Goal: Task Accomplishment & Management: Use online tool/utility

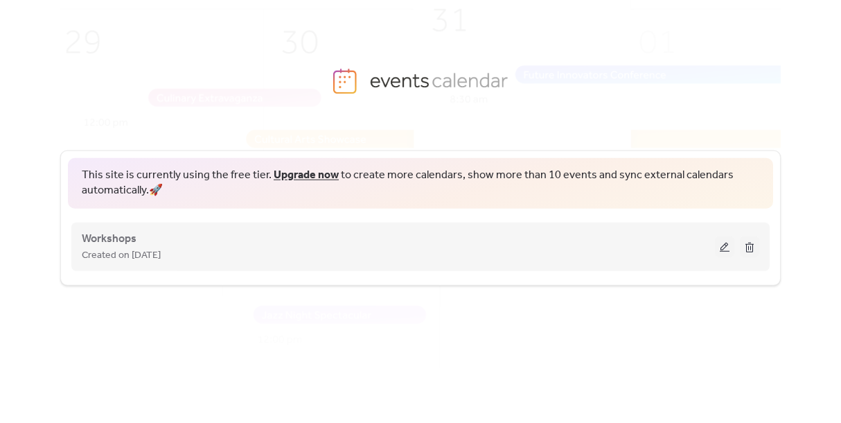
click at [439, 261] on div "Created on [DATE]" at bounding box center [398, 255] width 633 height 17
click at [459, 254] on div "Created on [DATE]" at bounding box center [398, 255] width 633 height 17
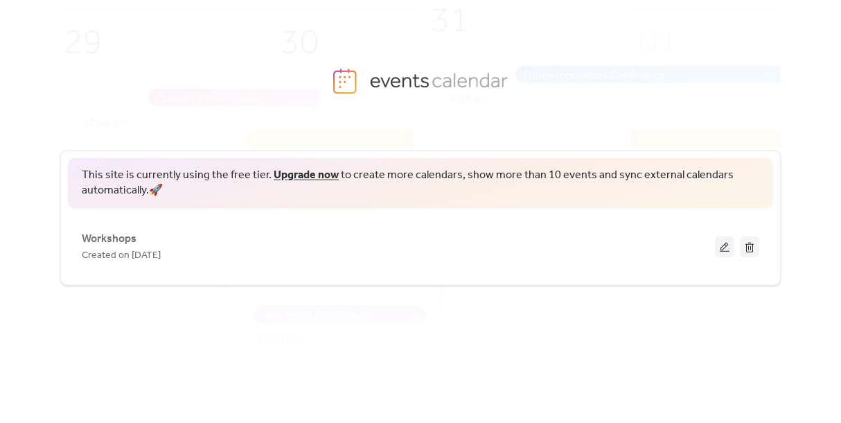
click at [619, 73] on img at bounding box center [440, 212] width 937 height 464
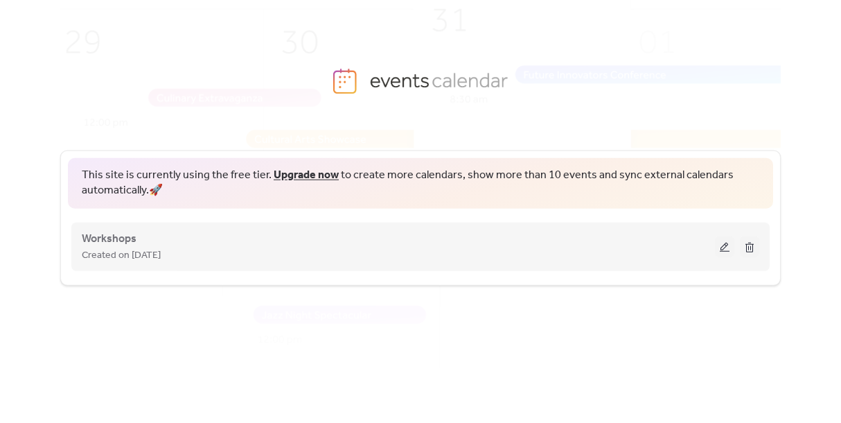
click at [509, 244] on div "Workshops Created on [DATE]" at bounding box center [398, 246] width 633 height 33
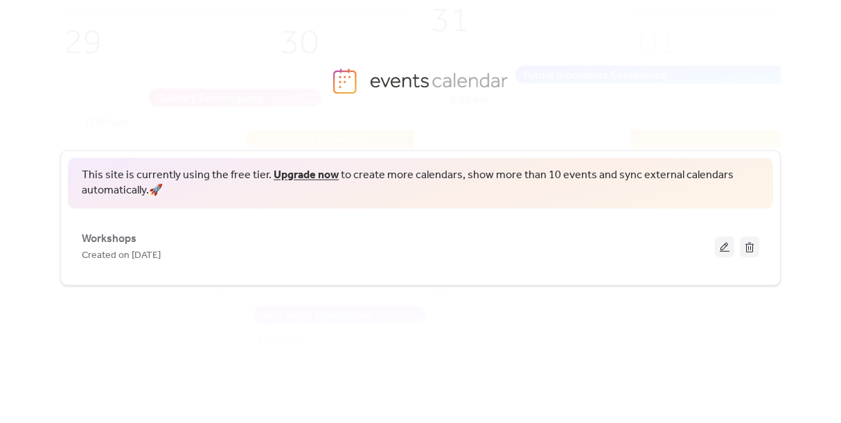
click at [477, 294] on div "This site is currently using the free tier. Upgrade now to create more calendar…" at bounding box center [420, 268] width 721 height 281
click at [626, 22] on img at bounding box center [440, 212] width 937 height 464
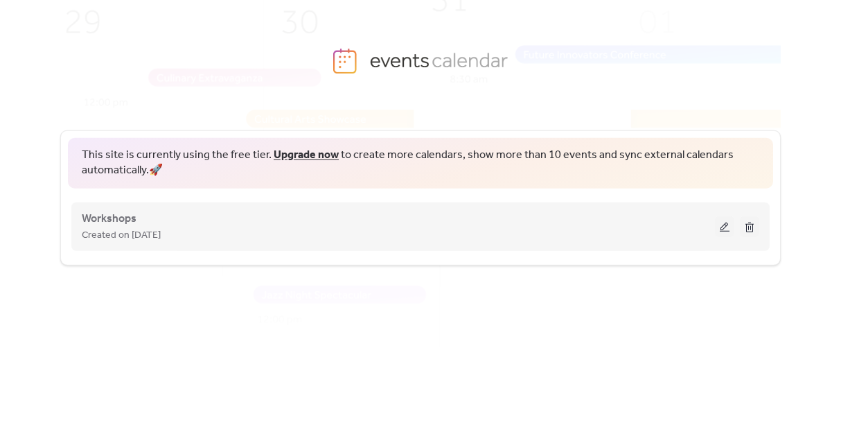
click at [726, 226] on button at bounding box center [724, 226] width 19 height 21
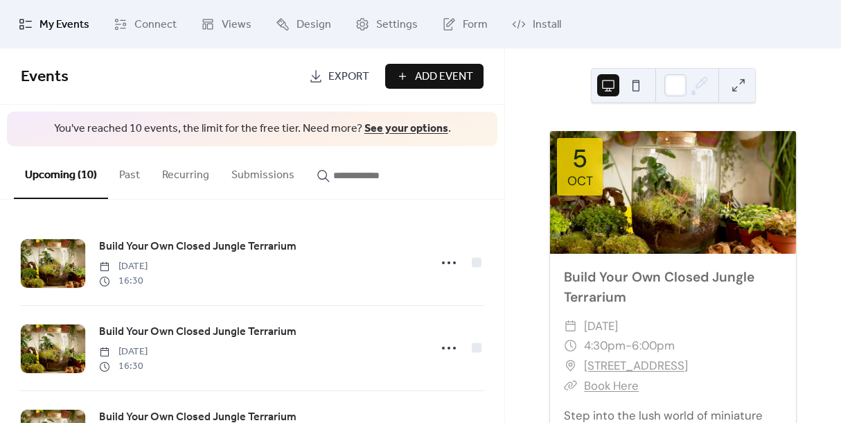
scroll to position [6, 0]
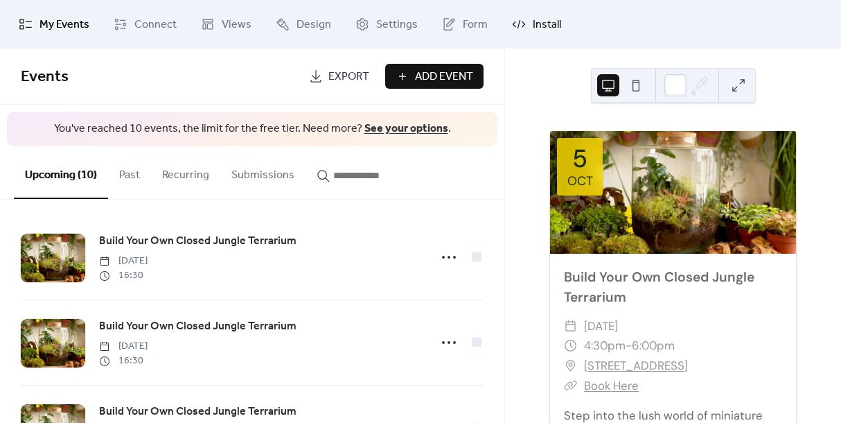
click at [534, 23] on span "Install" at bounding box center [547, 25] width 28 height 17
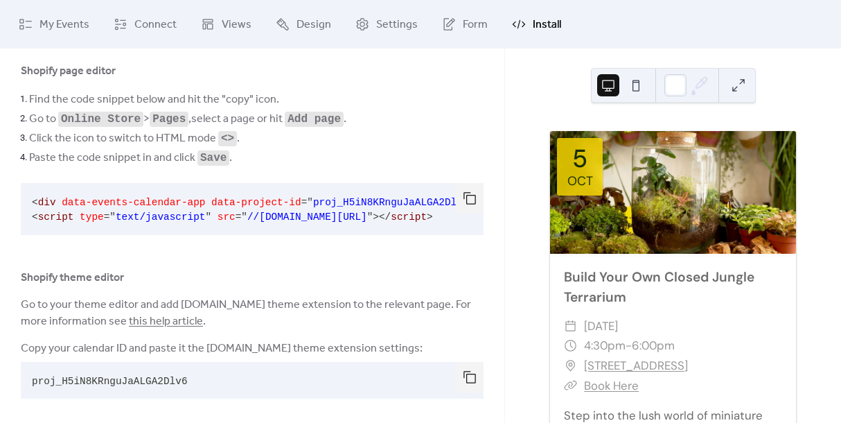
scroll to position [88, 0]
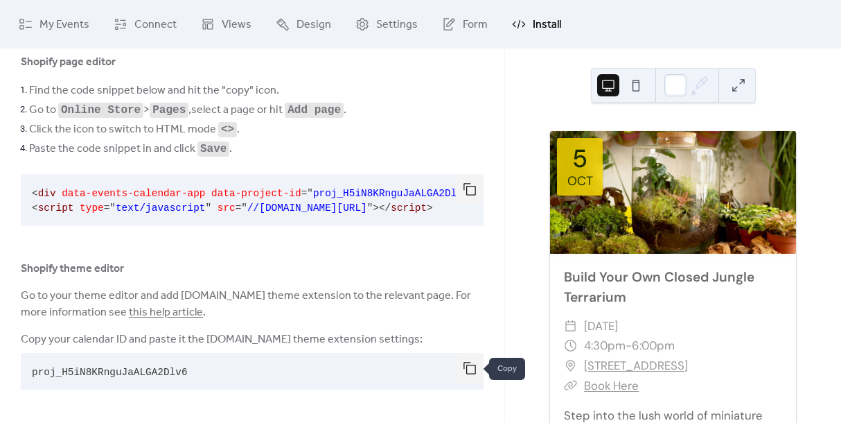
click at [469, 367] on button "button" at bounding box center [470, 368] width 28 height 30
